Goal: Navigation & Orientation: Find specific page/section

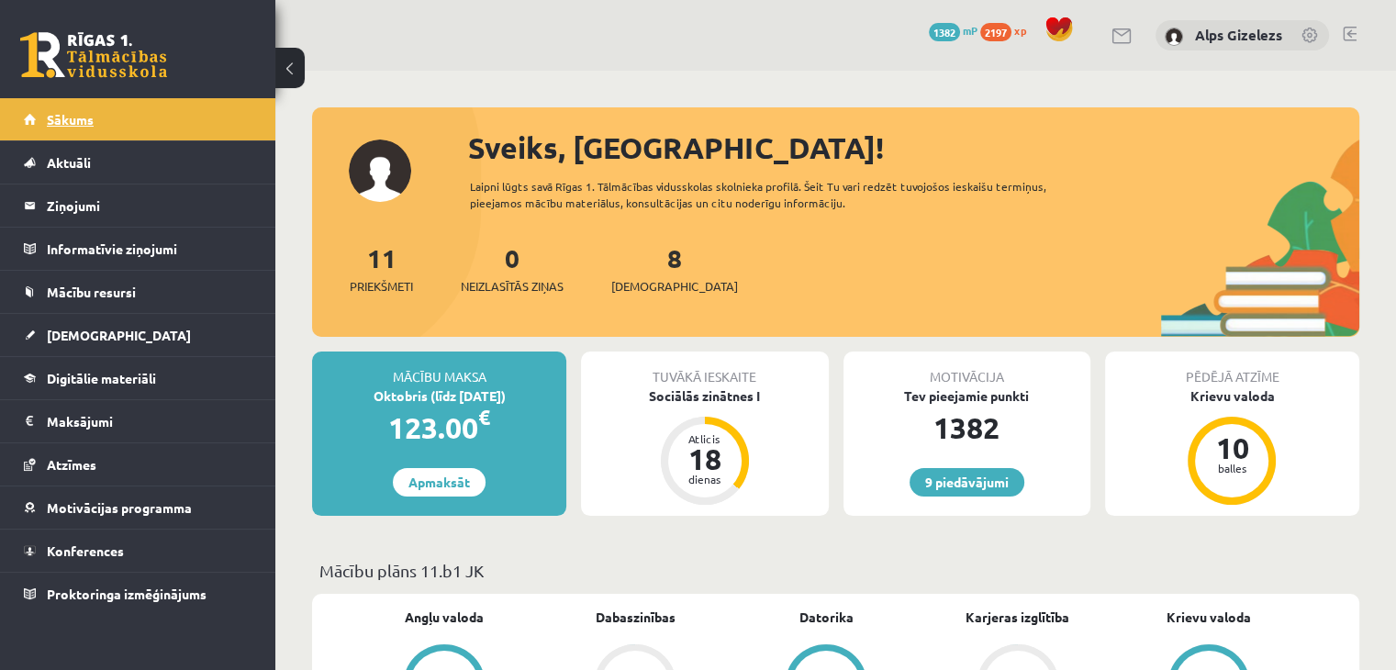
click at [95, 118] on link "Sākums" at bounding box center [138, 119] width 229 height 42
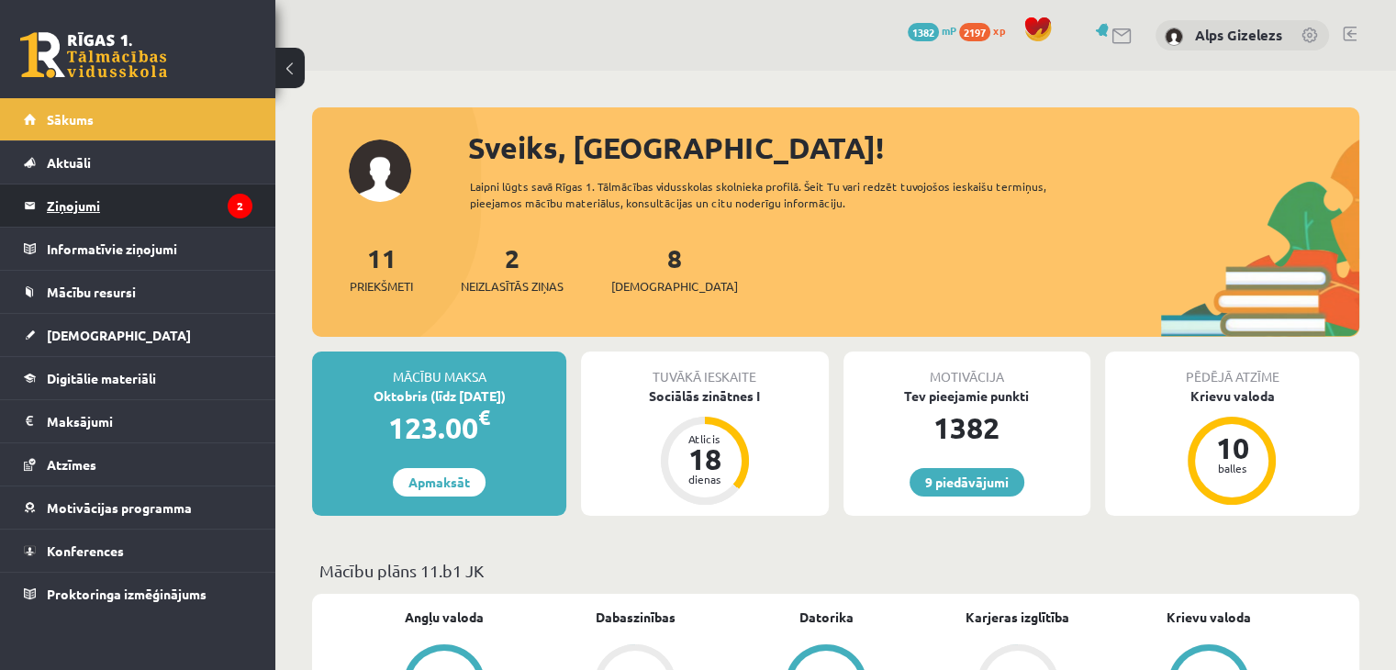
click at [88, 214] on legend "Ziņojumi 2" at bounding box center [150, 205] width 206 height 42
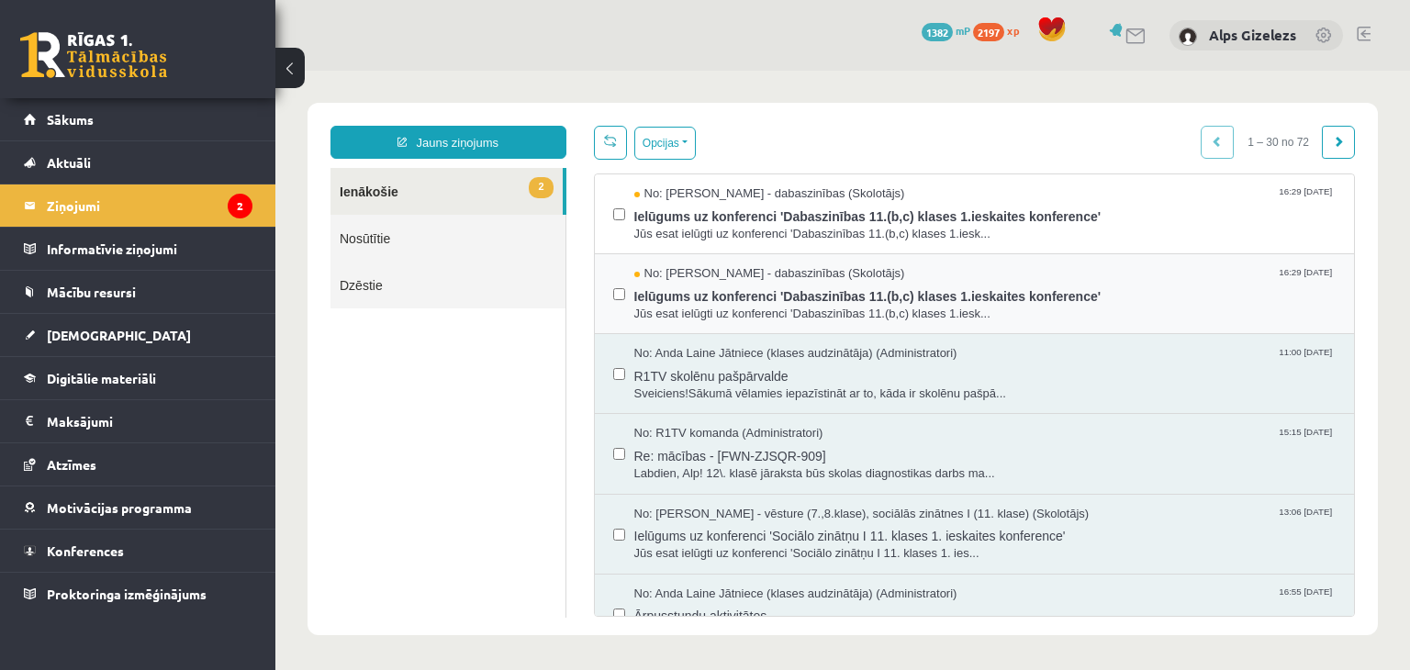
click at [602, 287] on div "No: Sanita Baumane - dabaszinības (Skolotājs) 16:29 14/10/2025 Ielūgums uz konf…" at bounding box center [975, 294] width 760 height 80
click at [617, 206] on label at bounding box center [619, 205] width 12 height 40
click at [669, 147] on button "Opcijas" at bounding box center [664, 143] width 61 height 33
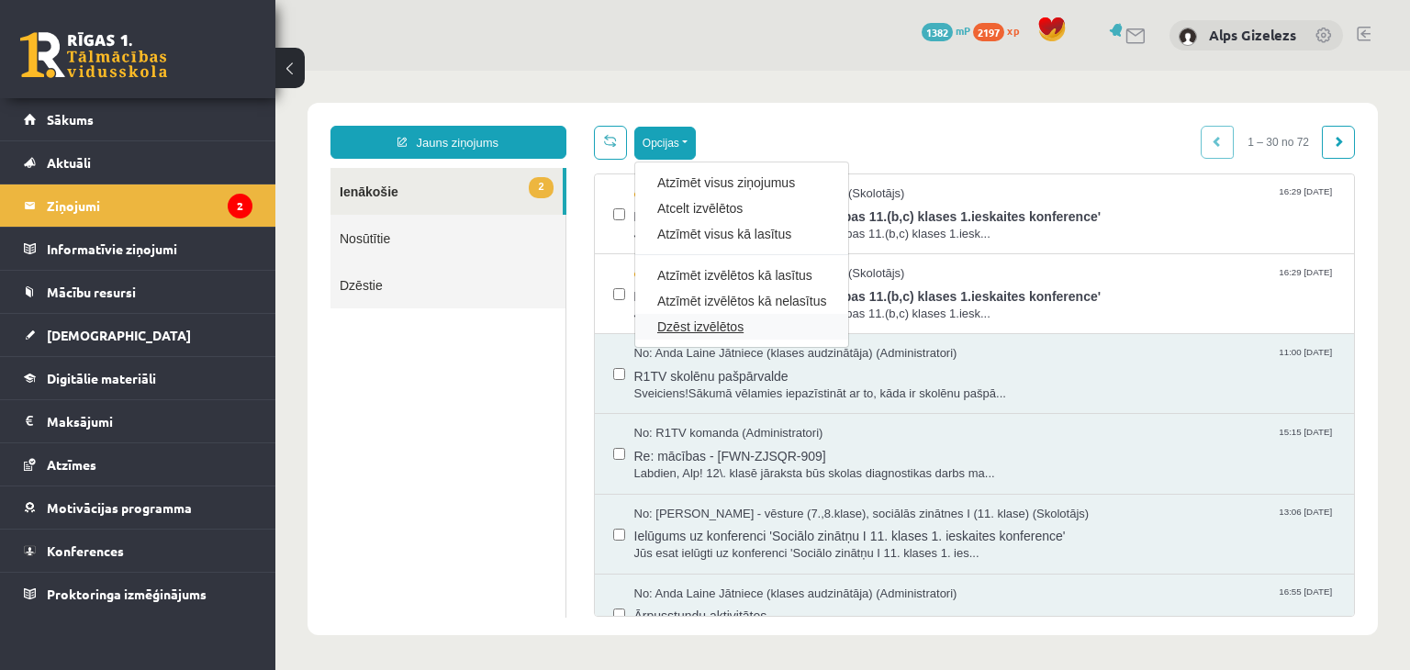
click at [687, 325] on link "Dzēst izvēlētos" at bounding box center [741, 327] width 169 height 18
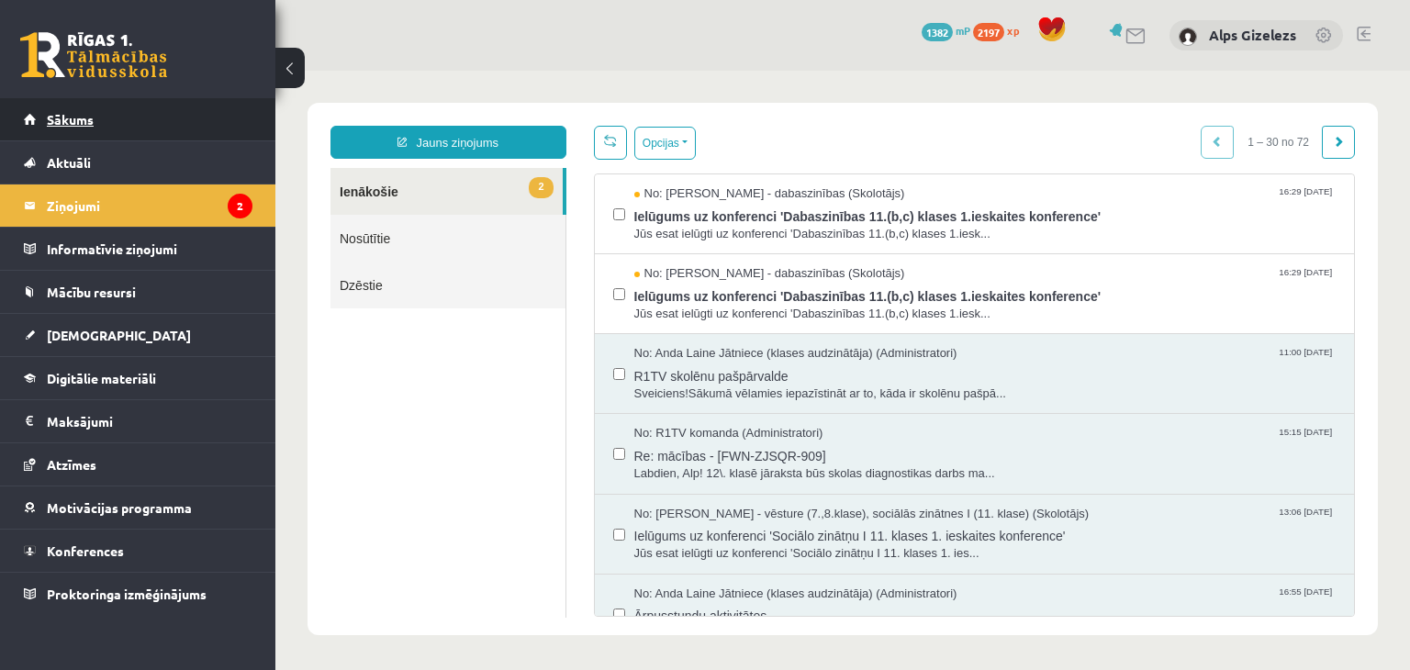
click at [89, 129] on link "Sākums" at bounding box center [138, 119] width 229 height 42
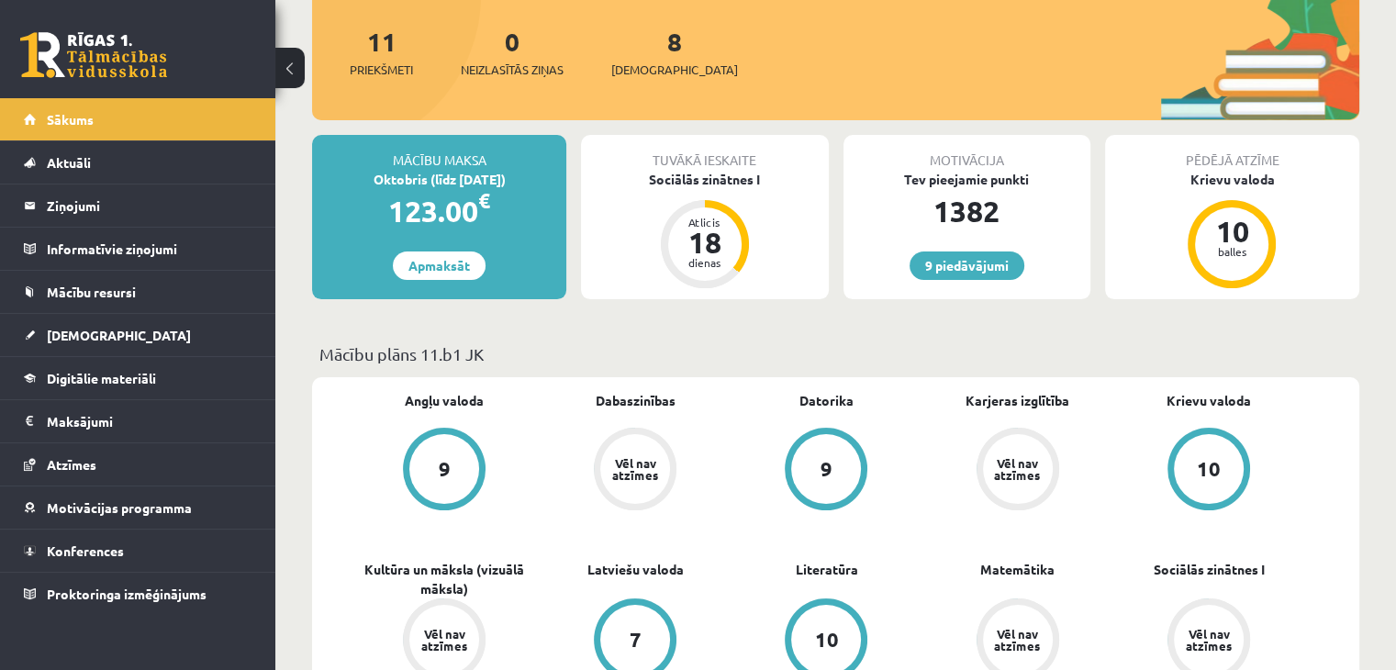
scroll to position [220, 0]
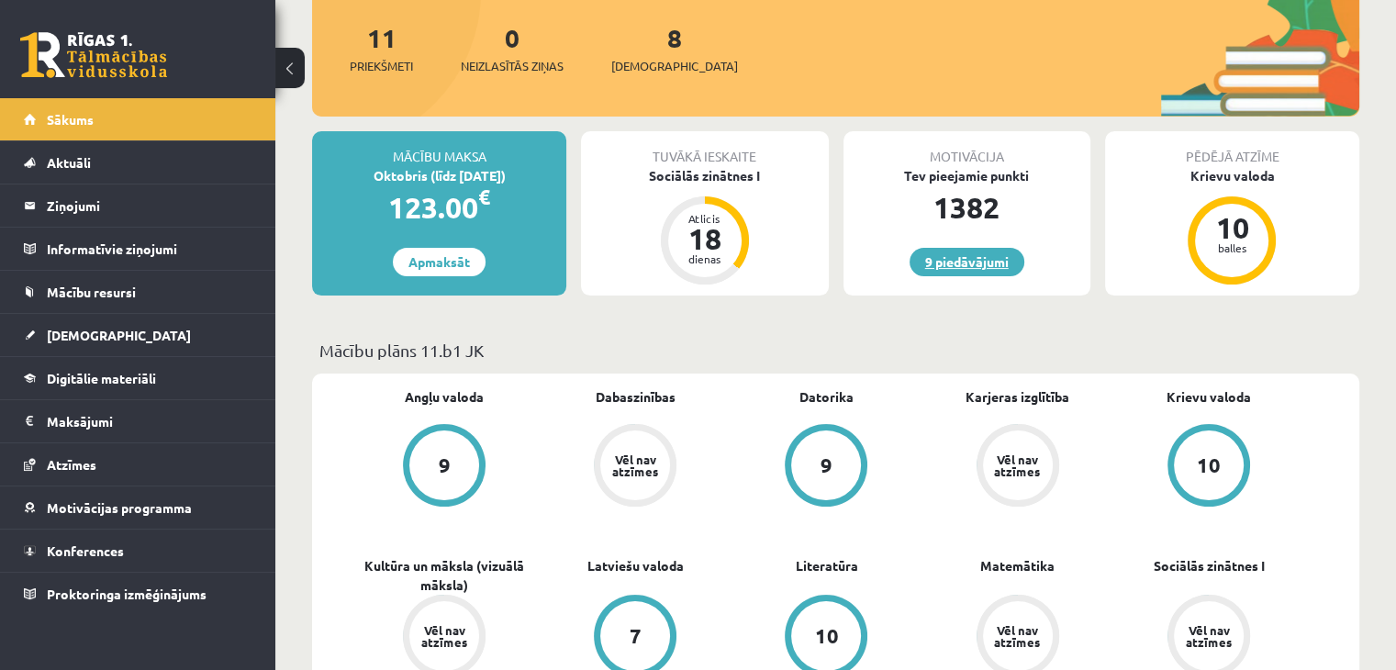
click at [979, 268] on link "9 piedāvājumi" at bounding box center [967, 262] width 115 height 28
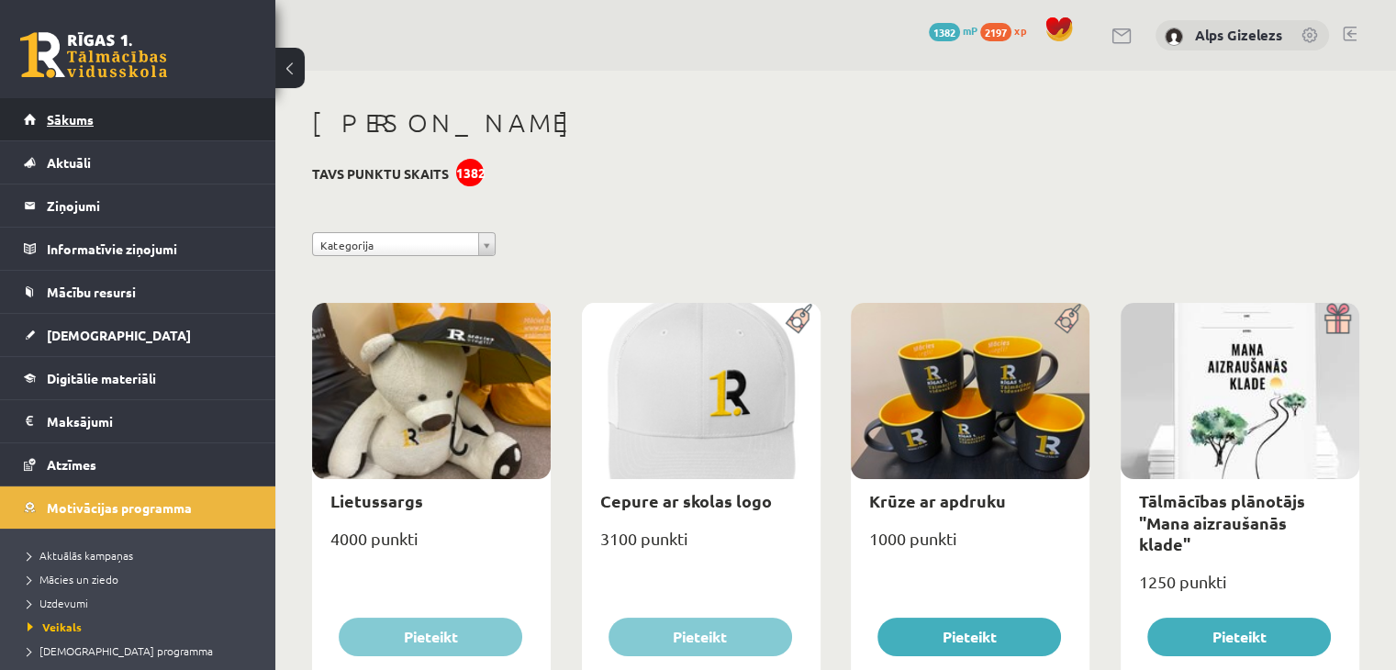
click at [72, 114] on span "Sākums" at bounding box center [70, 119] width 47 height 17
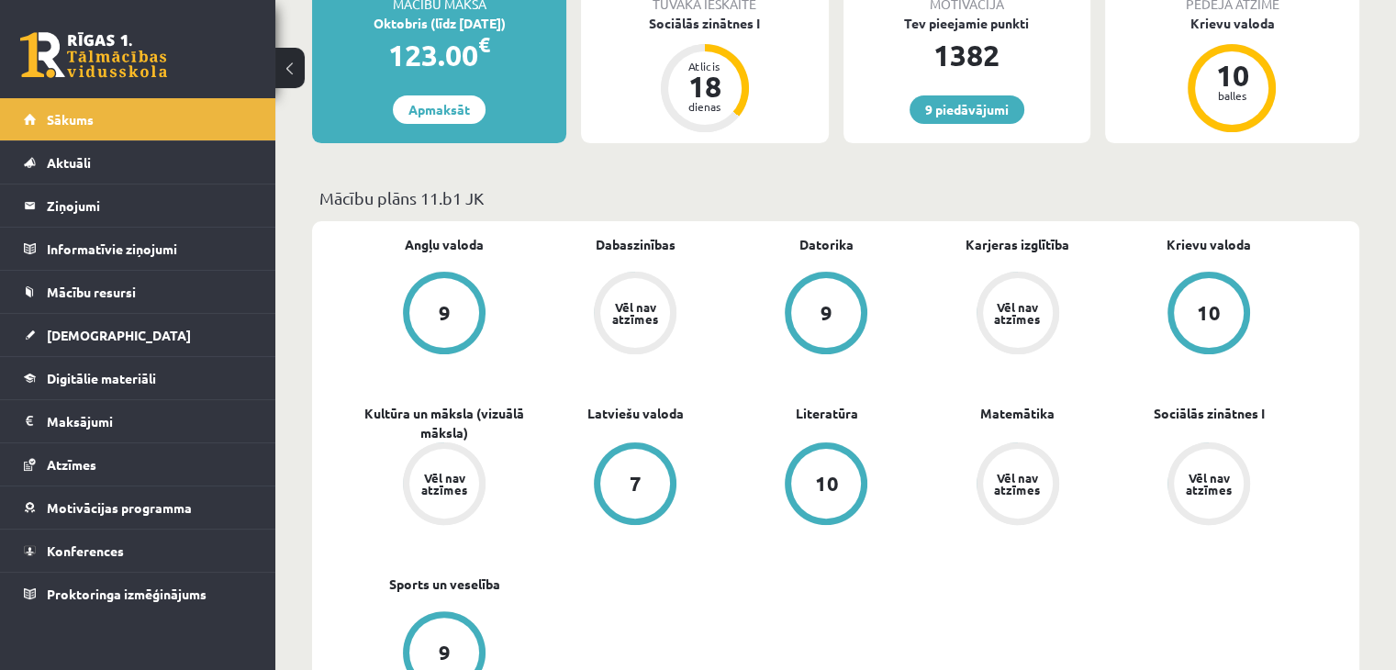
scroll to position [367, 0]
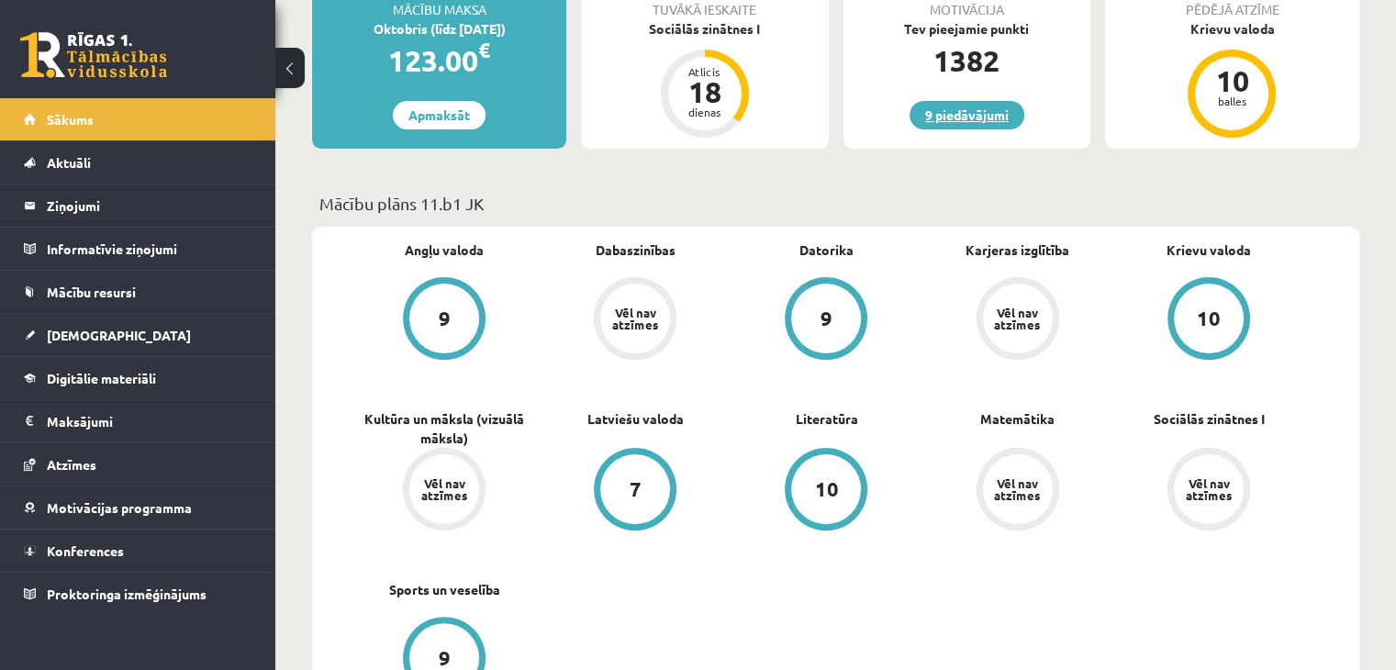
click at [981, 115] on link "9 piedāvājumi" at bounding box center [967, 115] width 115 height 28
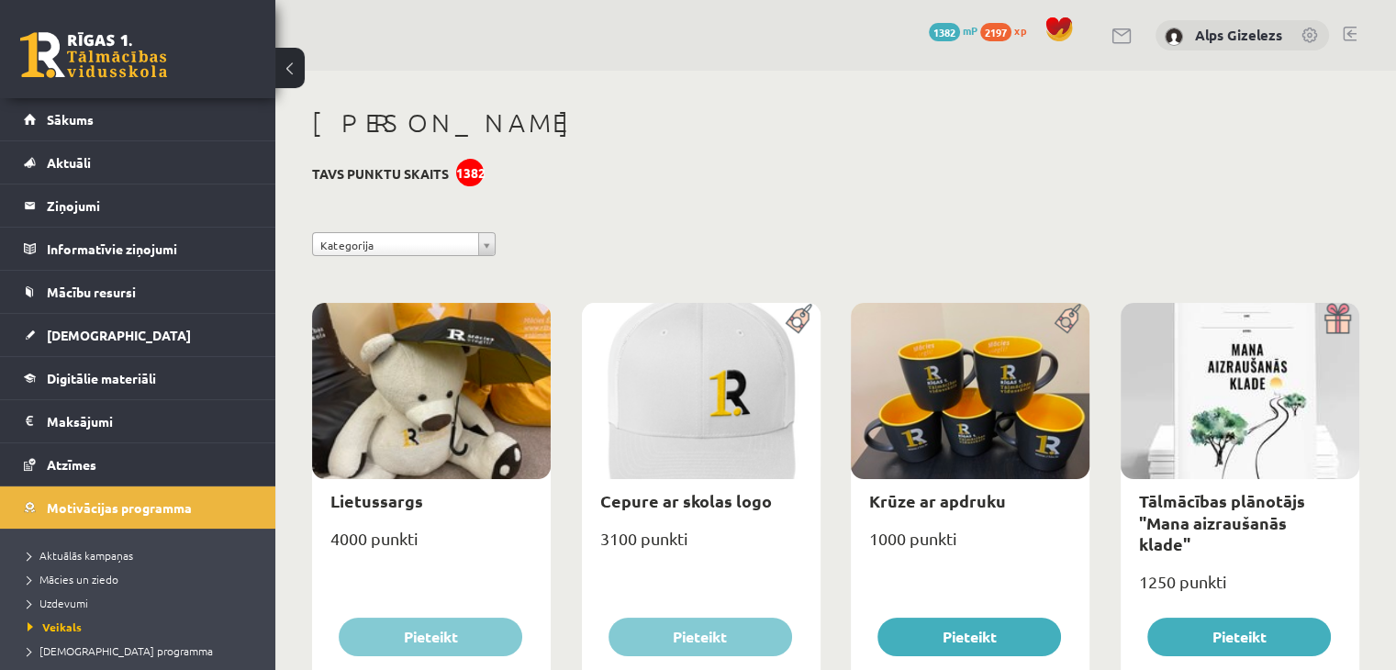
click at [539, 234] on div "**********" at bounding box center [835, 248] width 1075 height 33
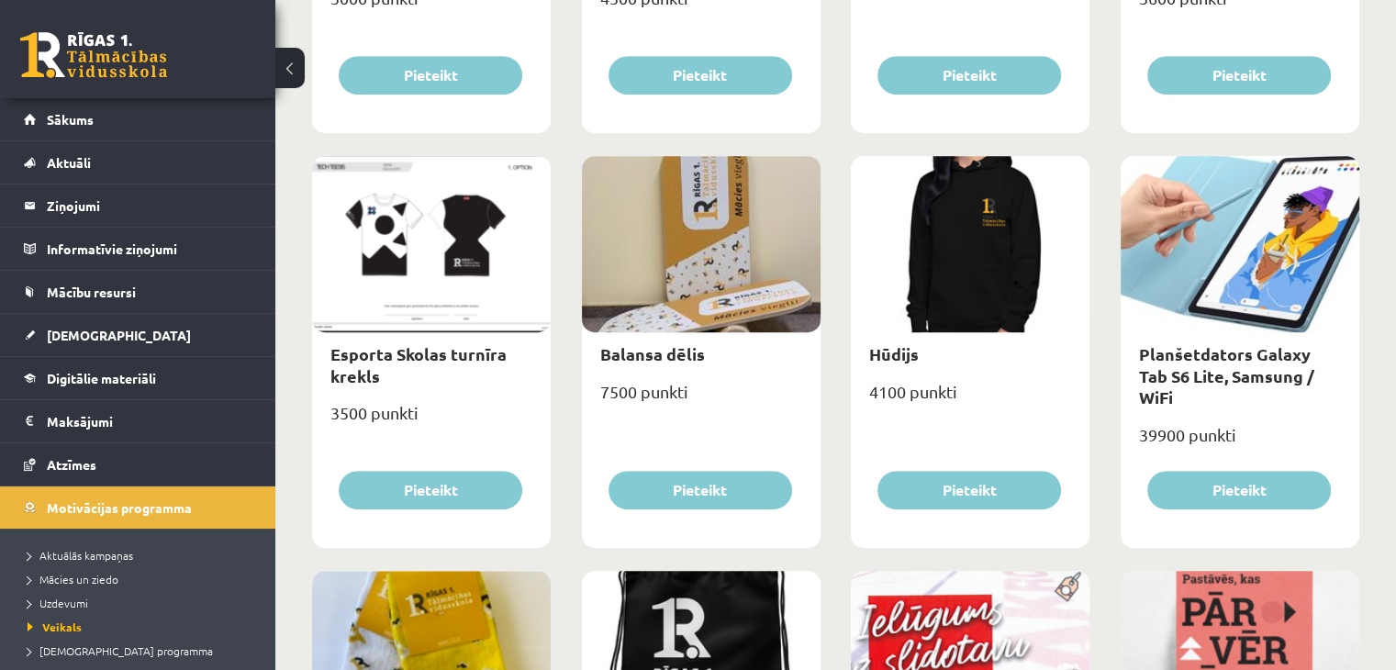
scroll to position [991, 0]
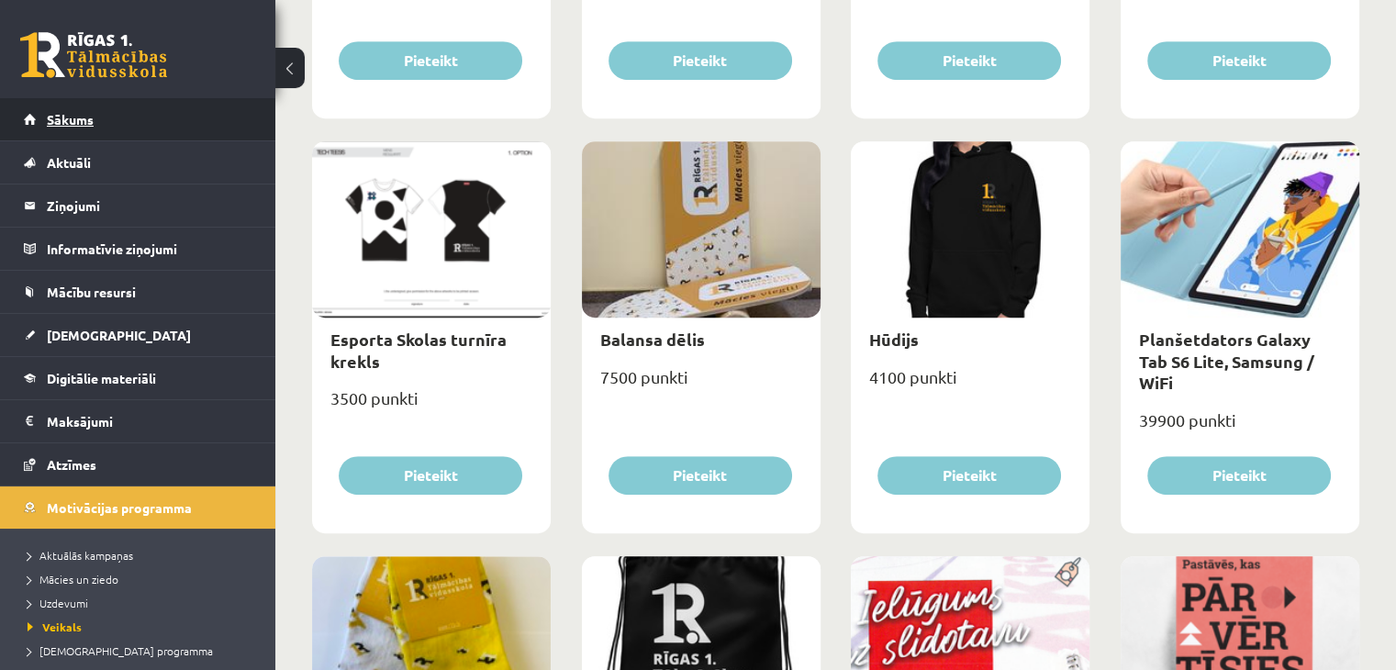
click at [63, 111] on link "Sākums" at bounding box center [138, 119] width 229 height 42
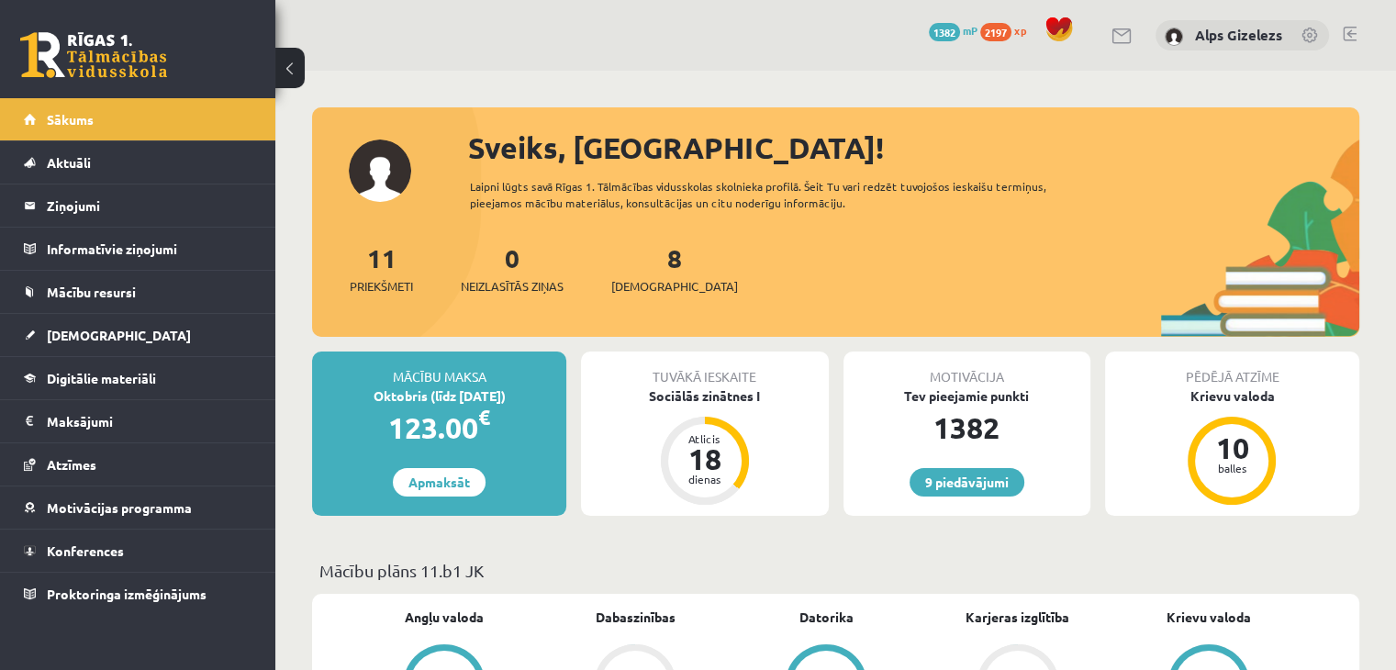
scroll to position [586, 0]
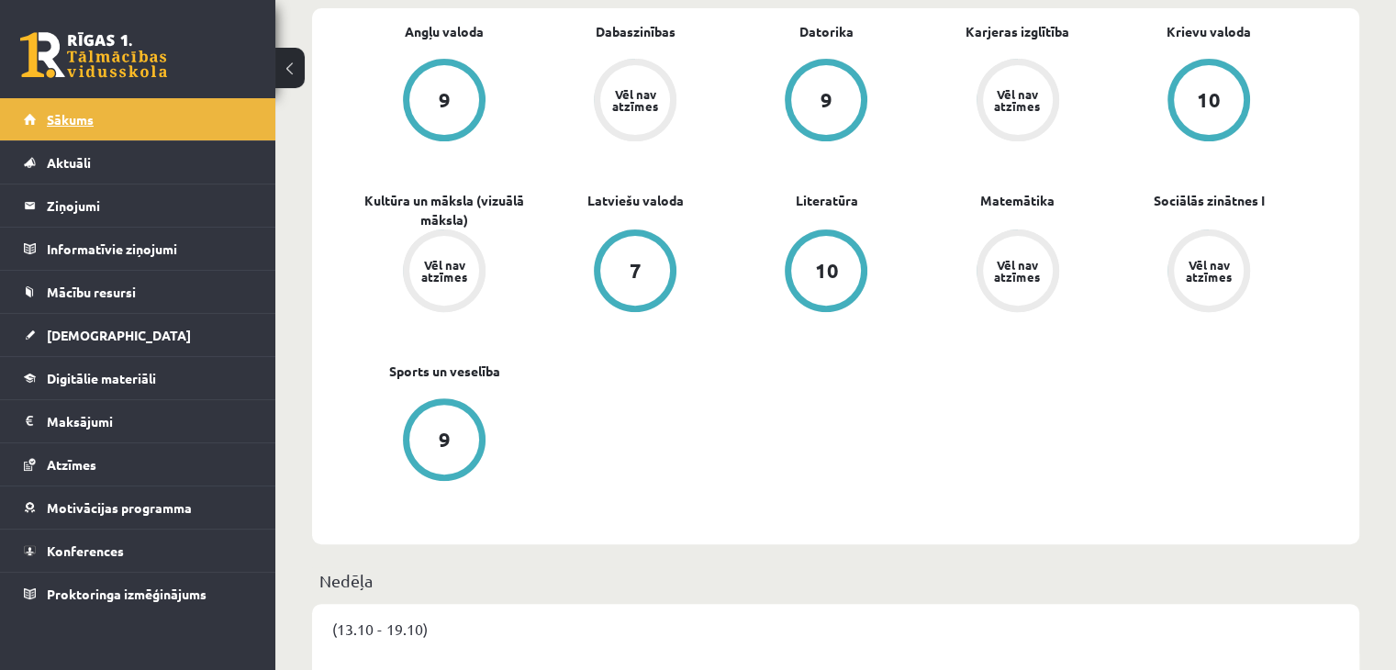
click at [66, 111] on link "Sākums" at bounding box center [138, 119] width 229 height 42
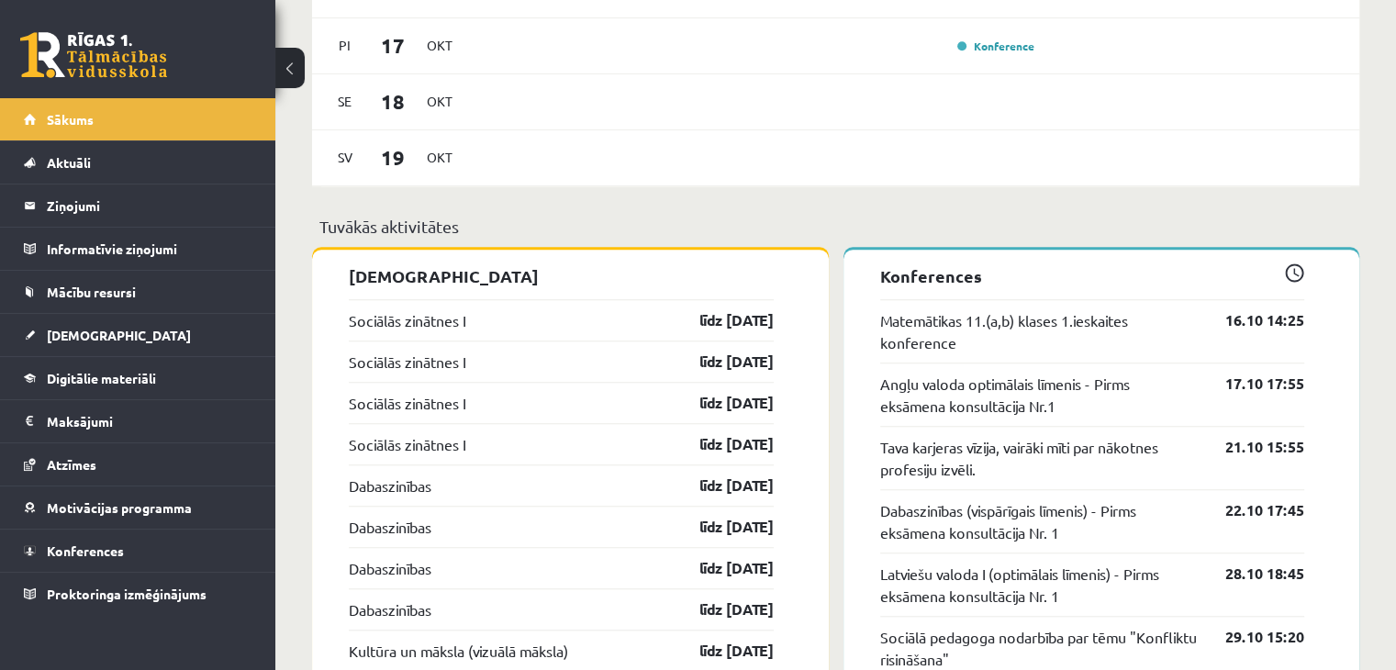
scroll to position [1505, 0]
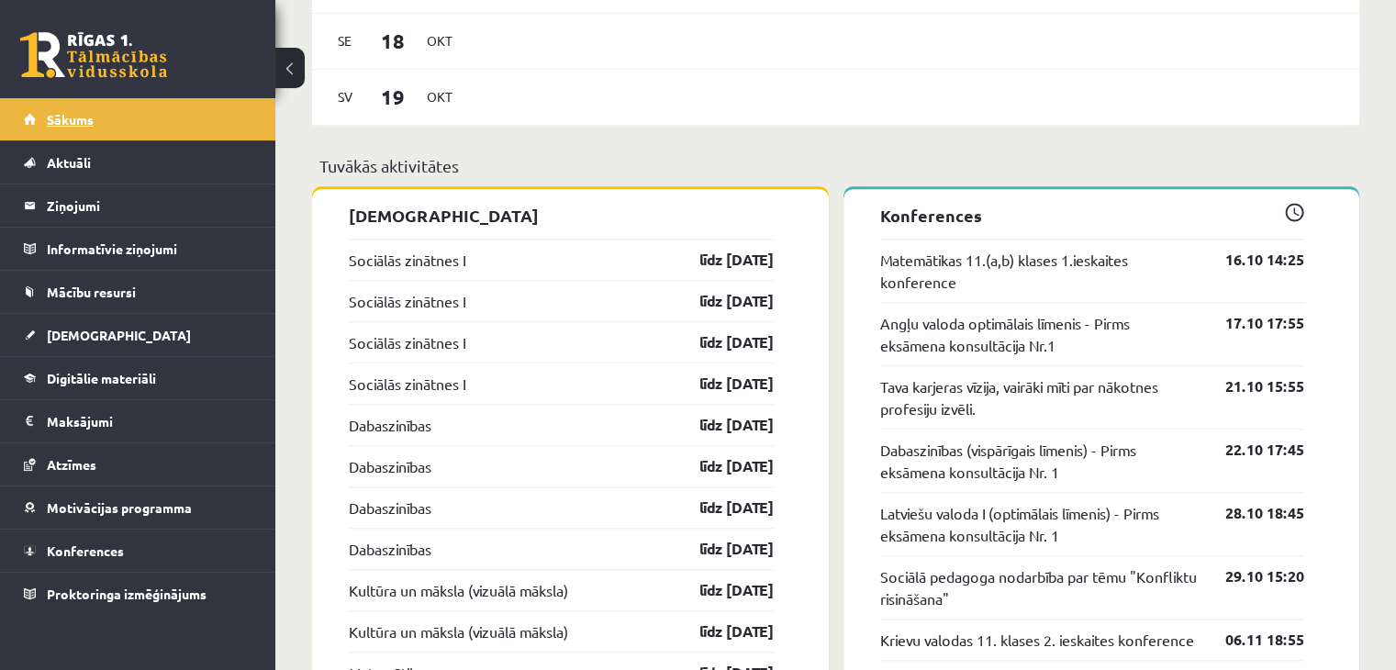
click at [73, 119] on span "Sākums" at bounding box center [70, 119] width 47 height 17
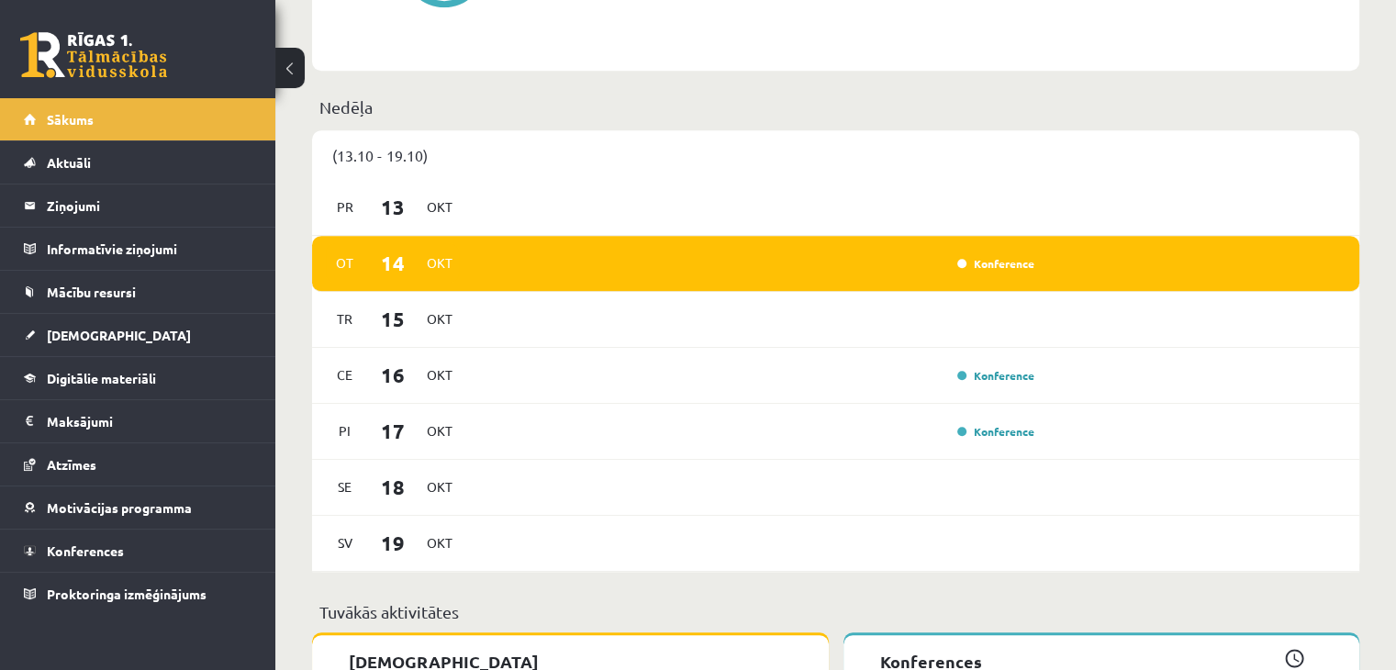
scroll to position [1065, 0]
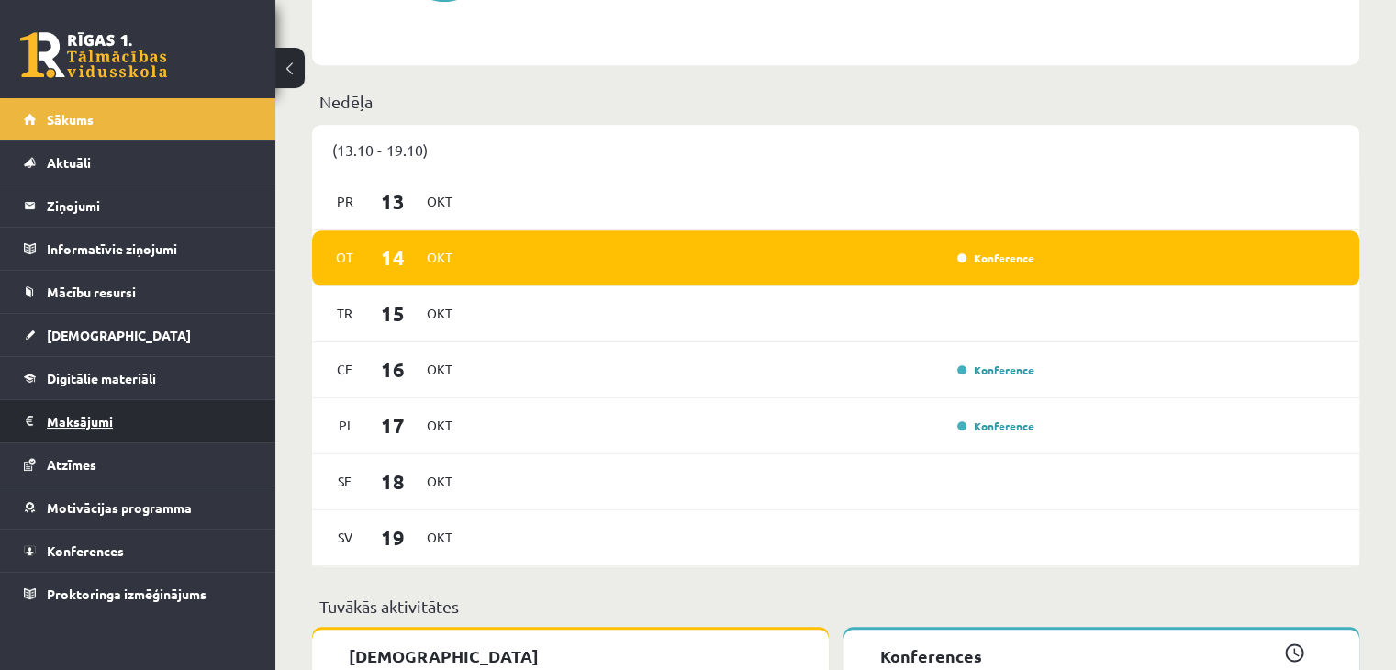
click at [87, 406] on legend "Maksājumi 0" at bounding box center [150, 421] width 206 height 42
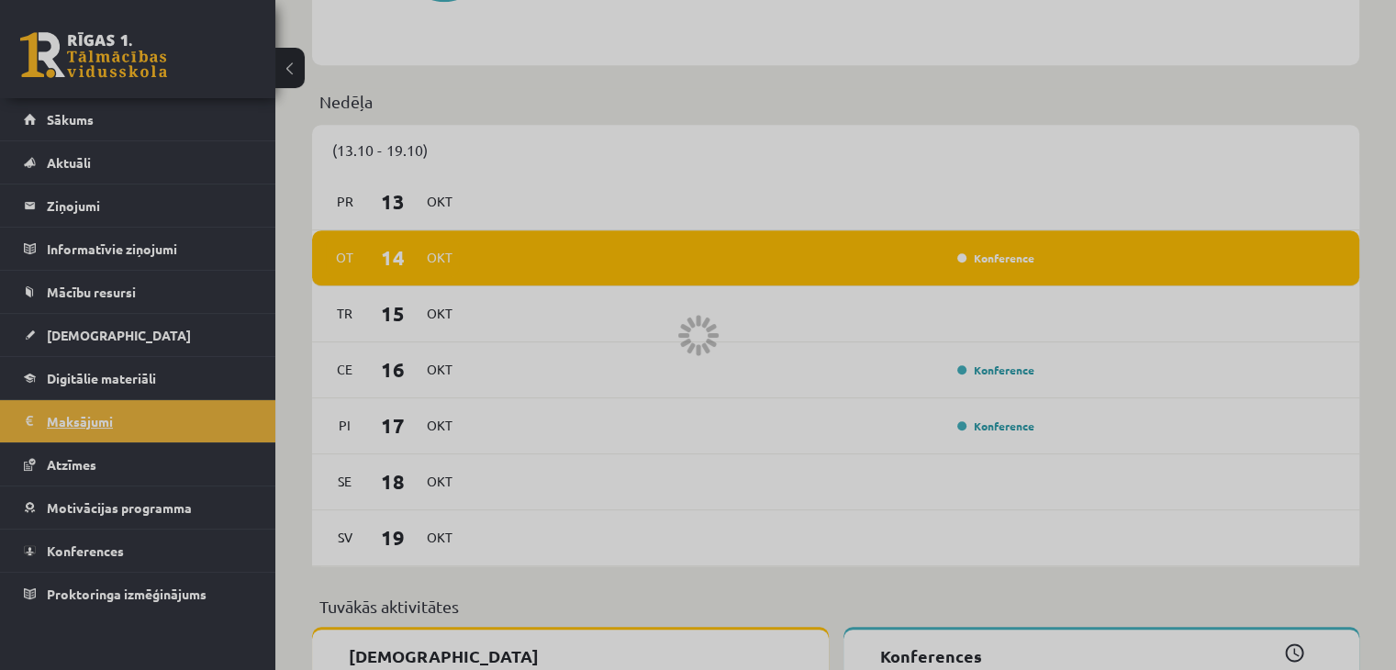
scroll to position [553, 0]
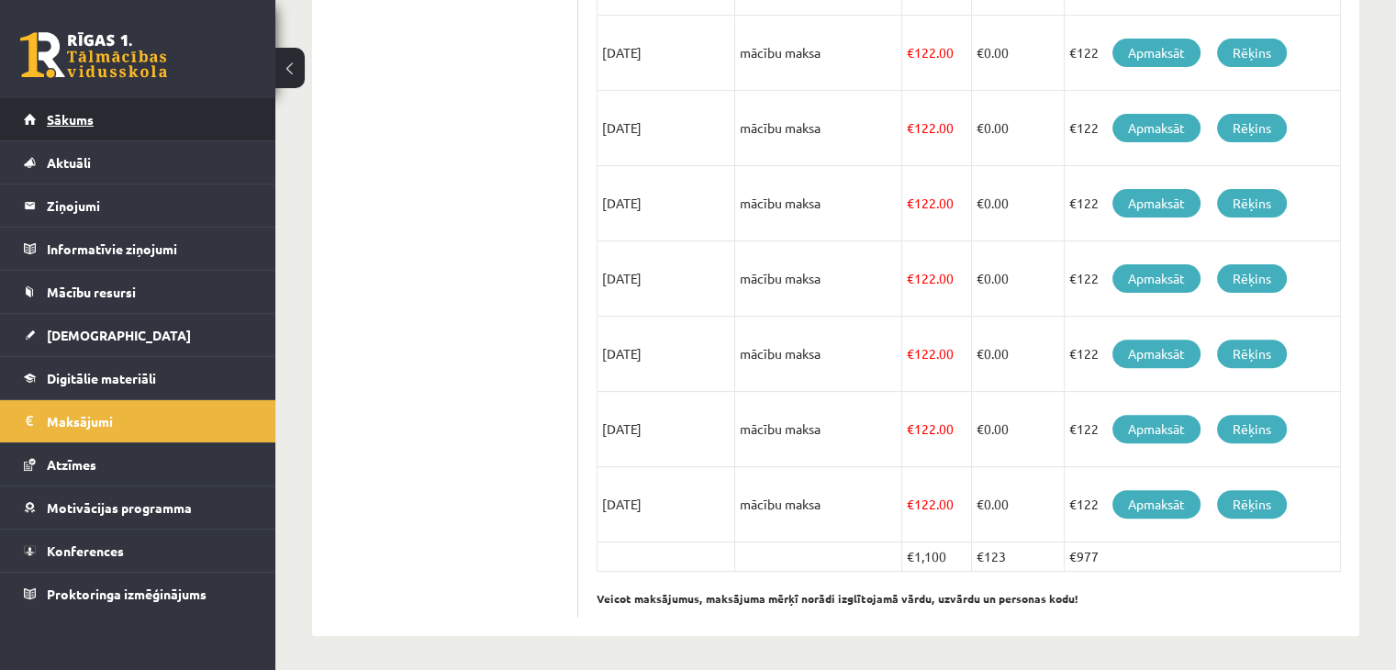
click at [60, 112] on span "Sākums" at bounding box center [70, 119] width 47 height 17
